Goal: Find specific page/section: Find specific page/section

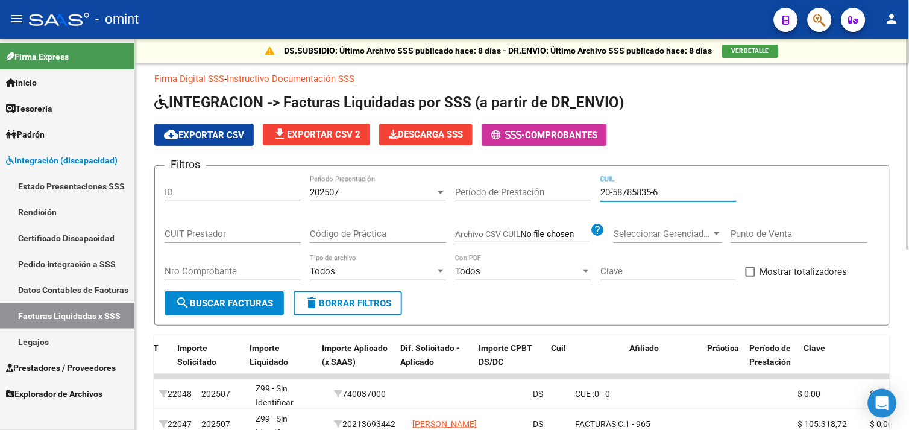
scroll to position [0, 621]
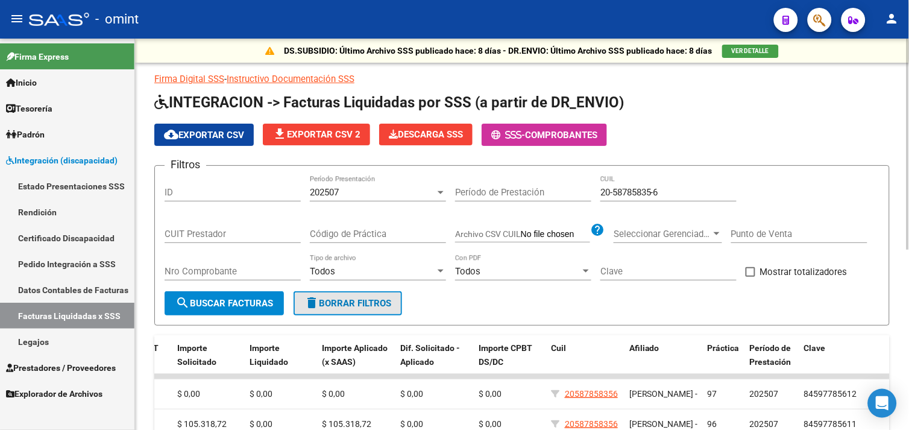
click at [348, 293] on button "delete Borrar Filtros" at bounding box center [348, 303] width 109 height 24
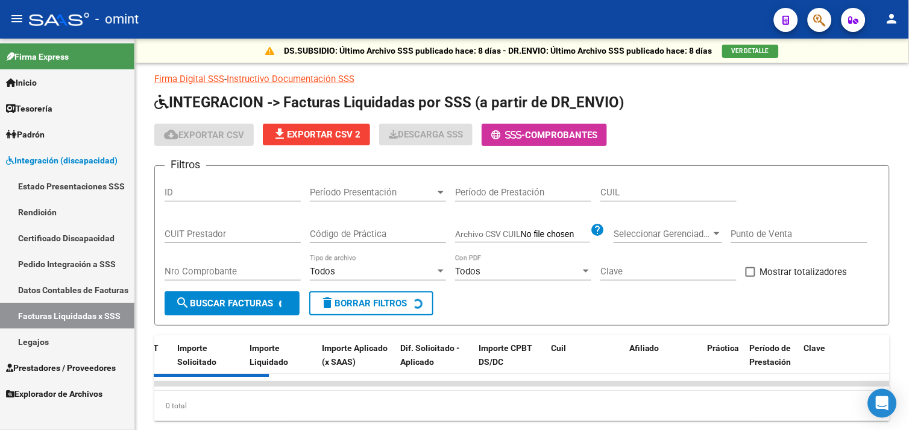
click at [60, 359] on link "Prestadores / Proveedores" at bounding box center [67, 367] width 134 height 26
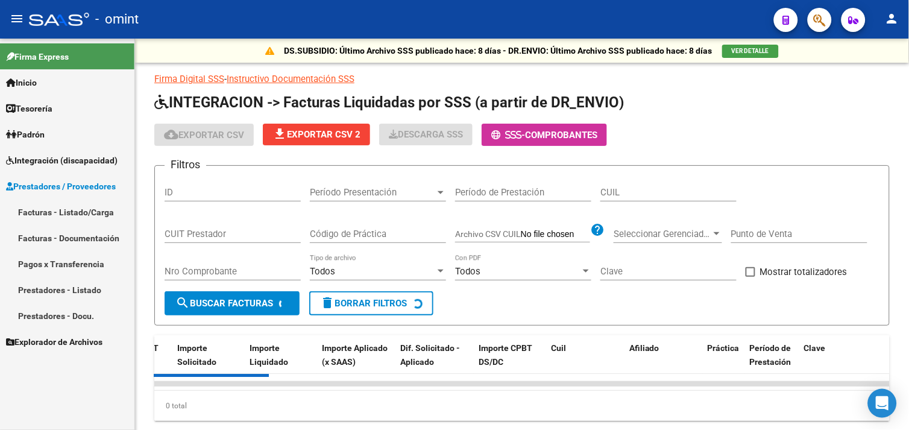
click at [60, 210] on link "Facturas - Listado/Carga" at bounding box center [67, 212] width 134 height 26
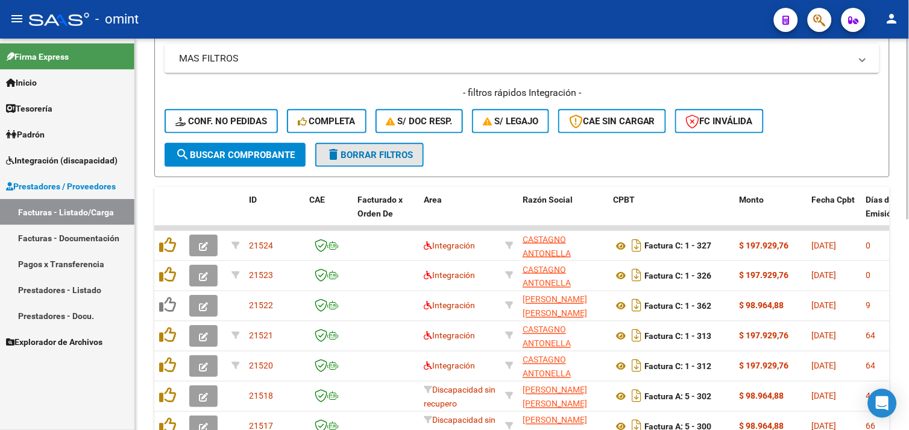
click at [374, 162] on button "delete Borrar Filtros" at bounding box center [369, 155] width 109 height 24
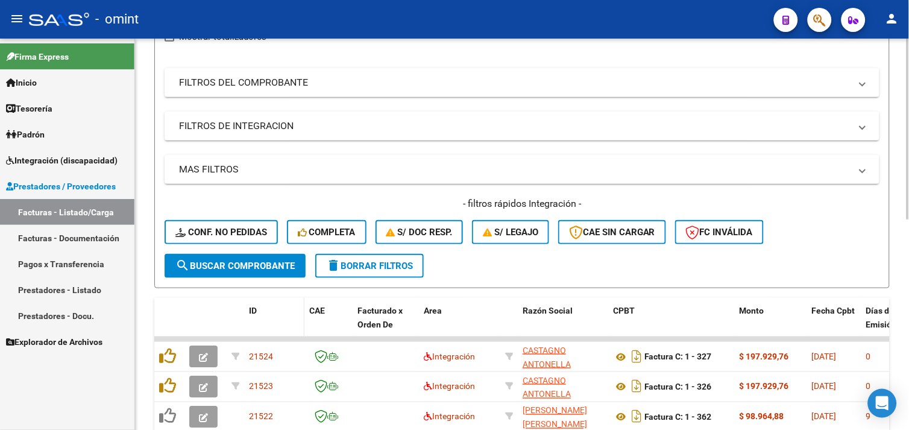
scroll to position [272, 0]
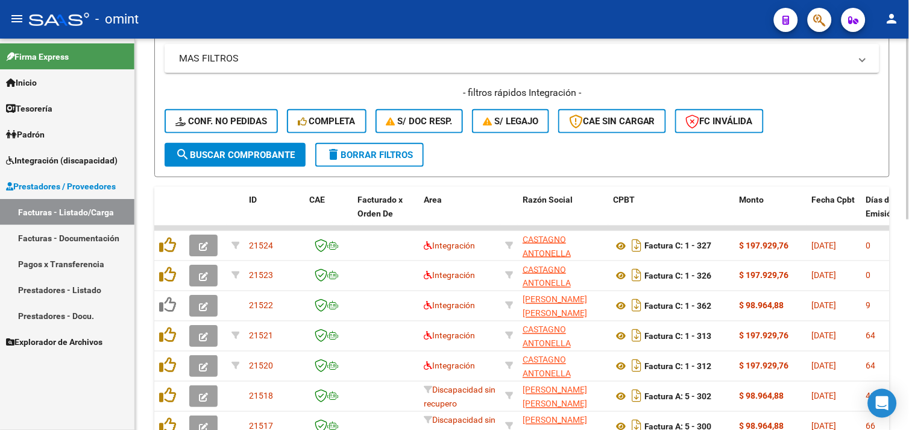
click at [219, 124] on span "Conf. no pedidas" at bounding box center [221, 121] width 92 height 11
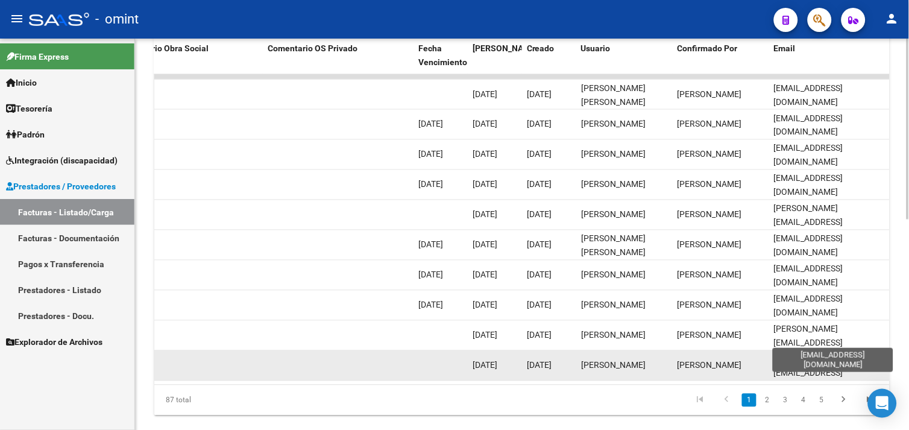
scroll to position [455, 0]
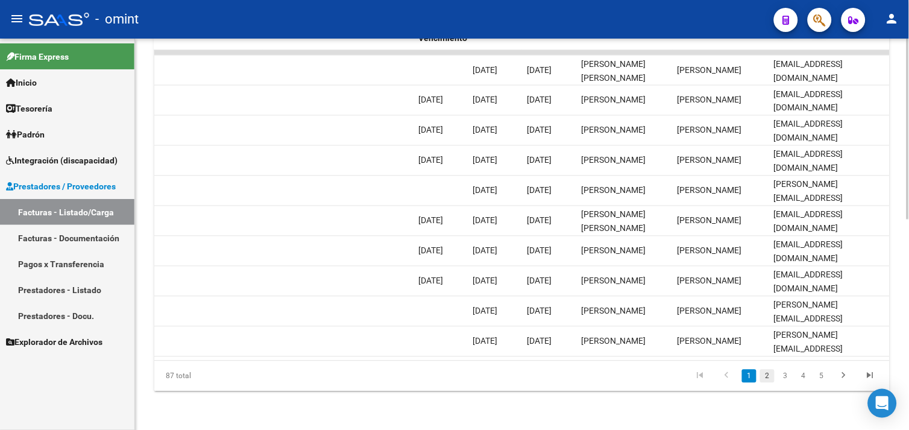
click at [763, 376] on link "2" at bounding box center [767, 376] width 14 height 13
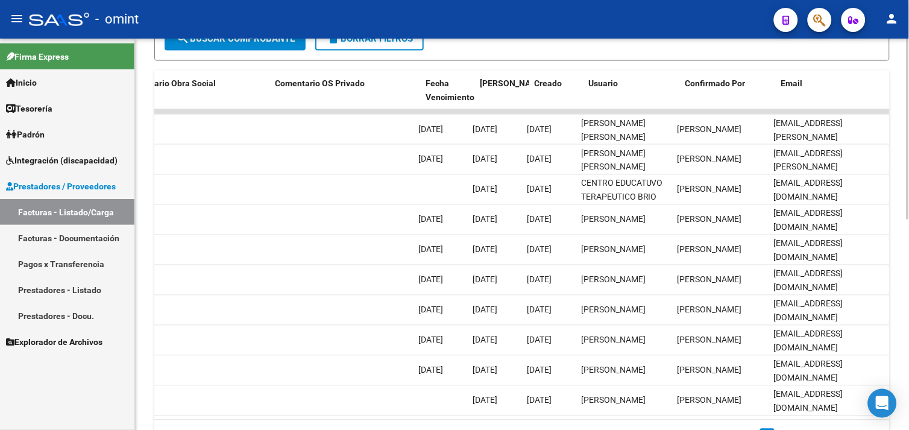
scroll to position [0, 0]
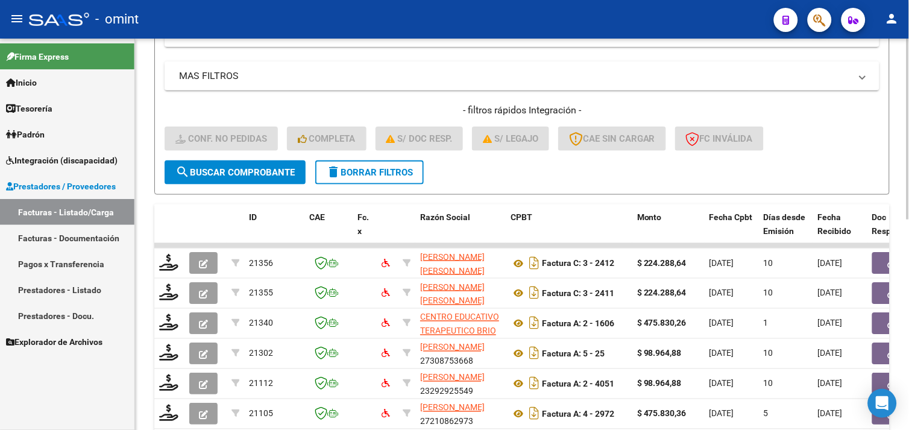
click at [347, 175] on span "delete Borrar Filtros" at bounding box center [369, 172] width 87 height 11
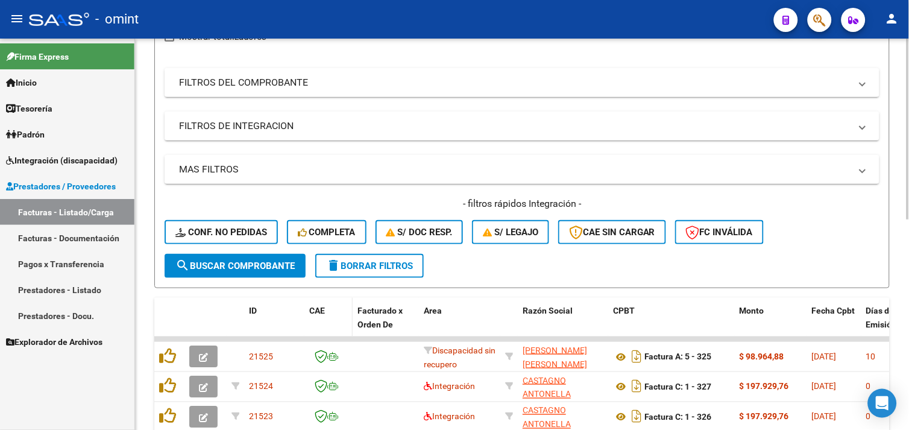
scroll to position [254, 0]
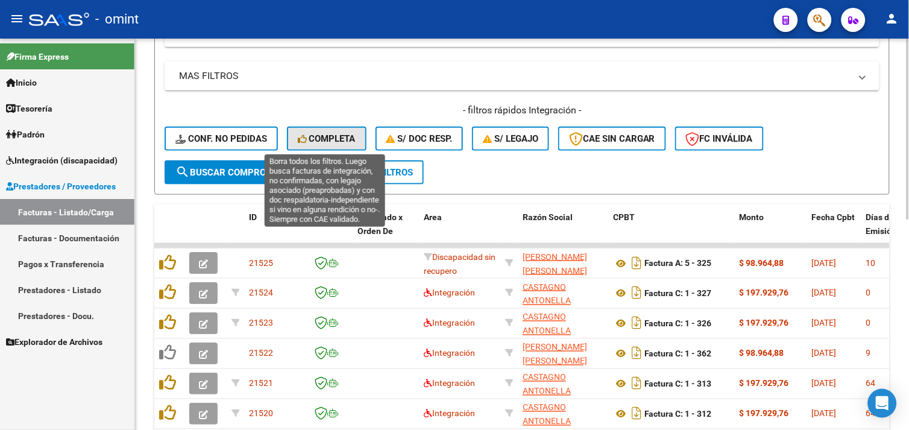
click at [329, 143] on span "Completa" at bounding box center [327, 138] width 58 height 11
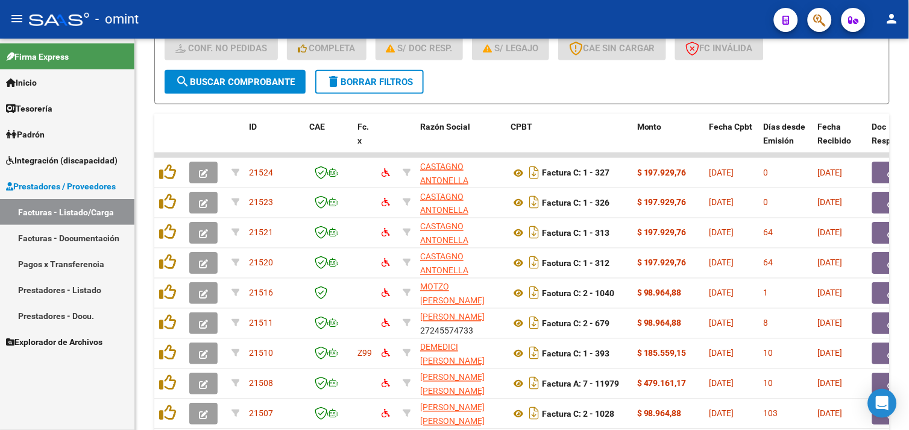
scroll to position [455, 0]
